Goal: Submit feedback/report problem

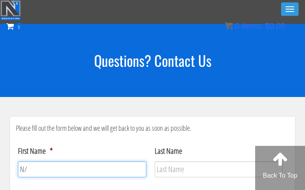
type input "N/A"
type input "[PERSON_NAME]"
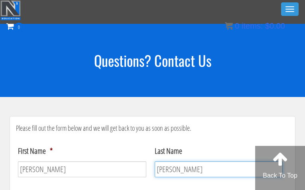
type input "[PERSON_NAME]"
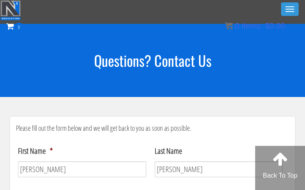
type input "(___) ___-____"
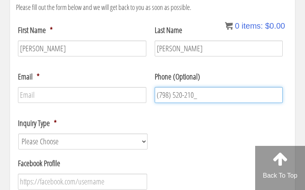
type input "[PHONE_NUMBER]"
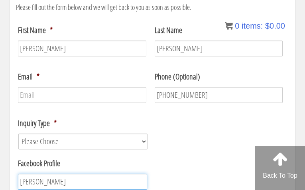
type input "[PERSON_NAME]"
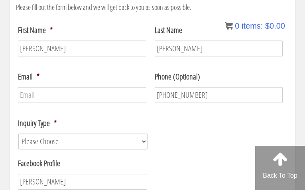
scroll to position [248, 0]
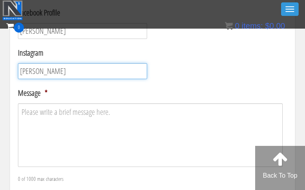
type input "[PERSON_NAME]"
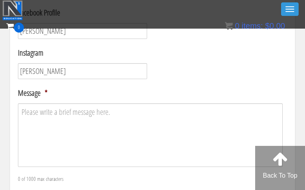
scroll to position [518, 0]
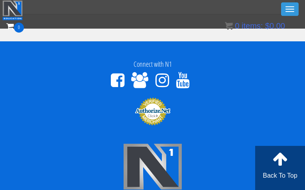
type input "[PERSON_NAME]"
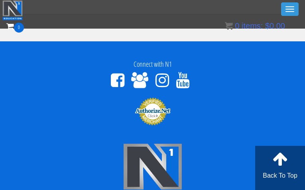
type input "Hello,Noticed "Product"-- it seems like it could be misspelled. You might verif…"
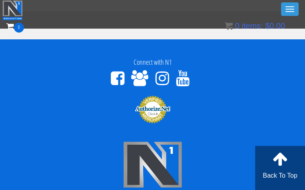
type input "[EMAIL_ADDRESS][DOMAIN_NAME]"
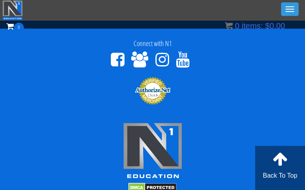
scroll to position [0, 0]
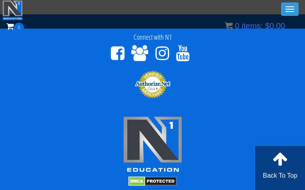
type input "[EMAIL_ADDRESS][DOMAIN_NAME]"
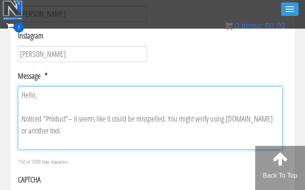
scroll to position [22, 0]
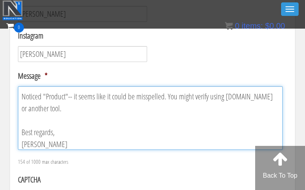
type textarea "Hello, Noticed "Product"-- it seems like it could be misspelled. You might veri…"
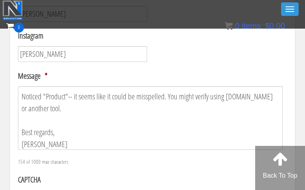
select select "Course / Certification Information"
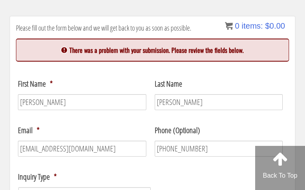
scroll to position [99, 0]
